Goal: Task Accomplishment & Management: Manage account settings

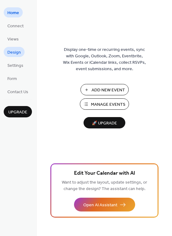
click at [16, 51] on span "Design" at bounding box center [14, 52] width 14 height 6
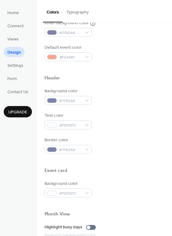
scroll to position [165, 0]
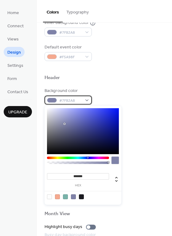
click at [79, 103] on span "#7F82A8" at bounding box center [70, 101] width 23 height 6
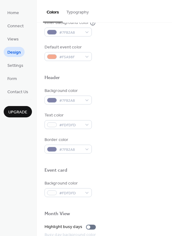
click at [110, 86] on div at bounding box center [104, 85] width 120 height 5
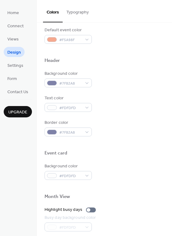
scroll to position [0, 0]
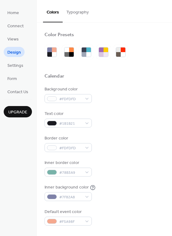
click at [78, 9] on button "Typography" at bounding box center [78, 11] width 30 height 22
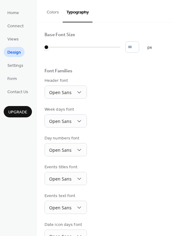
click at [56, 13] on button "Colors" at bounding box center [53, 11] width 20 height 22
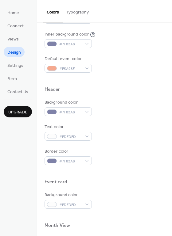
scroll to position [154, 0]
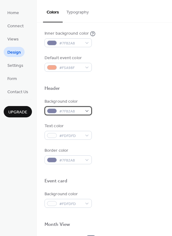
click at [82, 111] on div "#7F82A8" at bounding box center [67, 110] width 47 height 9
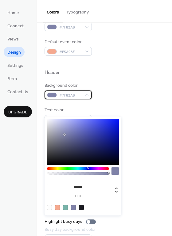
scroll to position [167, 0]
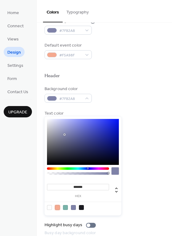
click at [58, 206] on div at bounding box center [57, 207] width 5 height 5
type input "*******"
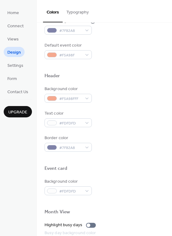
click at [140, 157] on div at bounding box center [104, 159] width 120 height 14
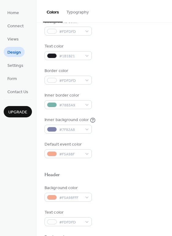
scroll to position [67, 0]
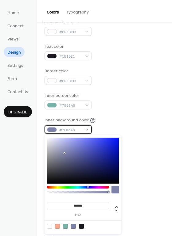
click at [83, 129] on div "#7F82A8" at bounding box center [67, 129] width 47 height 9
click at [58, 226] on div at bounding box center [57, 226] width 5 height 5
type input "*******"
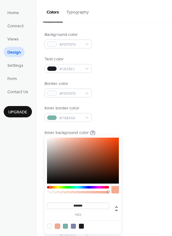
scroll to position [61, 0]
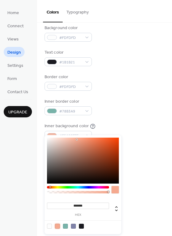
click at [87, 92] on div "Background color #FDFDFD Text color #1B1B21 Border color #FDFDFD Inner border c…" at bounding box center [104, 95] width 120 height 140
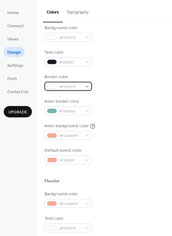
click at [87, 85] on div "#FDFDFD" at bounding box center [67, 86] width 47 height 9
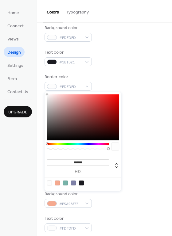
click at [65, 182] on div at bounding box center [65, 183] width 5 height 5
type input "*******"
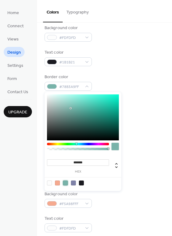
click at [114, 82] on div "Border color #78B3A9FF" at bounding box center [104, 82] width 120 height 17
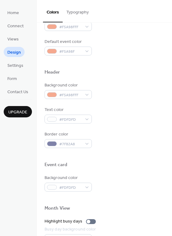
scroll to position [172, 0]
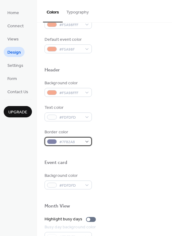
click at [85, 144] on div "#7F82A8" at bounding box center [67, 141] width 47 height 9
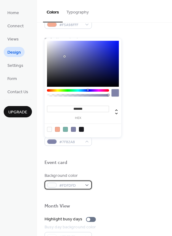
click at [77, 184] on span "#FDFDFD" at bounding box center [70, 186] width 23 height 6
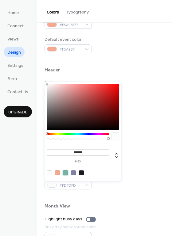
click at [66, 172] on div at bounding box center [65, 173] width 5 height 5
type input "*******"
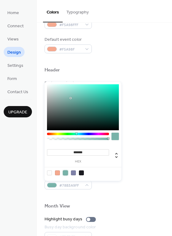
click at [116, 176] on div at bounding box center [83, 172] width 78 height 11
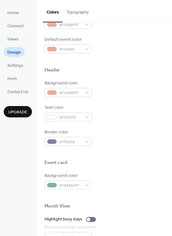
click at [135, 191] on div at bounding box center [104, 197] width 120 height 14
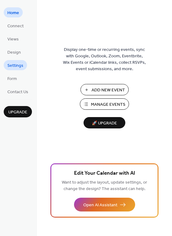
click at [18, 64] on span "Settings" at bounding box center [15, 66] width 16 height 6
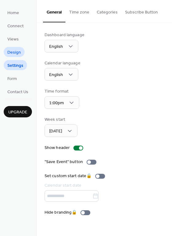
click at [17, 53] on span "Design" at bounding box center [14, 52] width 14 height 6
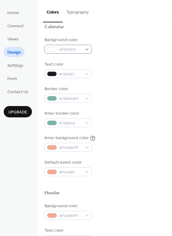
scroll to position [50, 0]
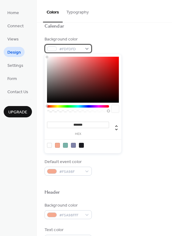
click at [87, 45] on div "#FDFDFD" at bounding box center [67, 48] width 47 height 9
click at [67, 144] on div at bounding box center [65, 145] width 5 height 5
type input "*******"
